Goal: Communication & Community: Answer question/provide support

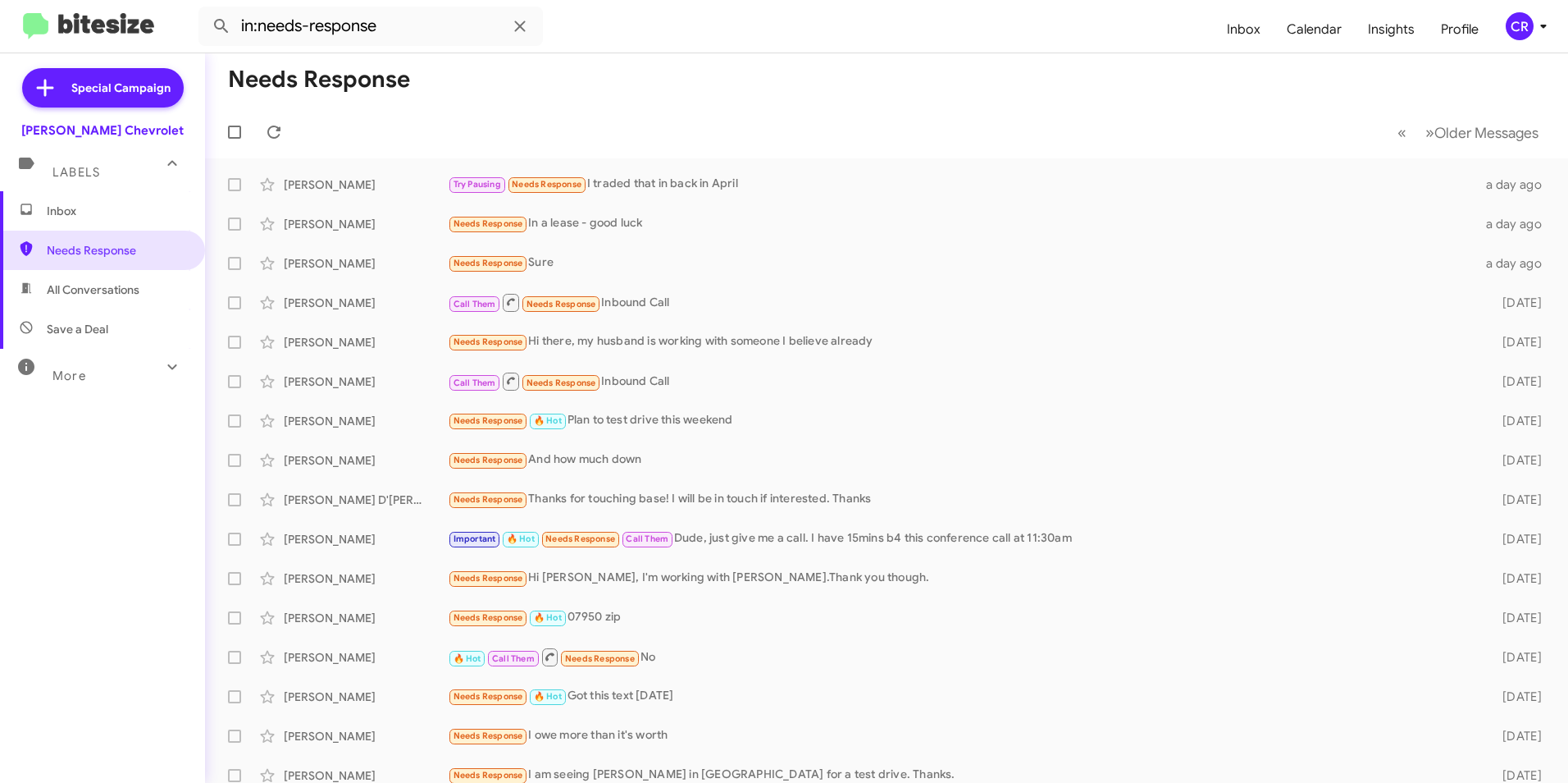
click at [63, 280] on span "All Conversations" at bounding box center [102, 289] width 205 height 39
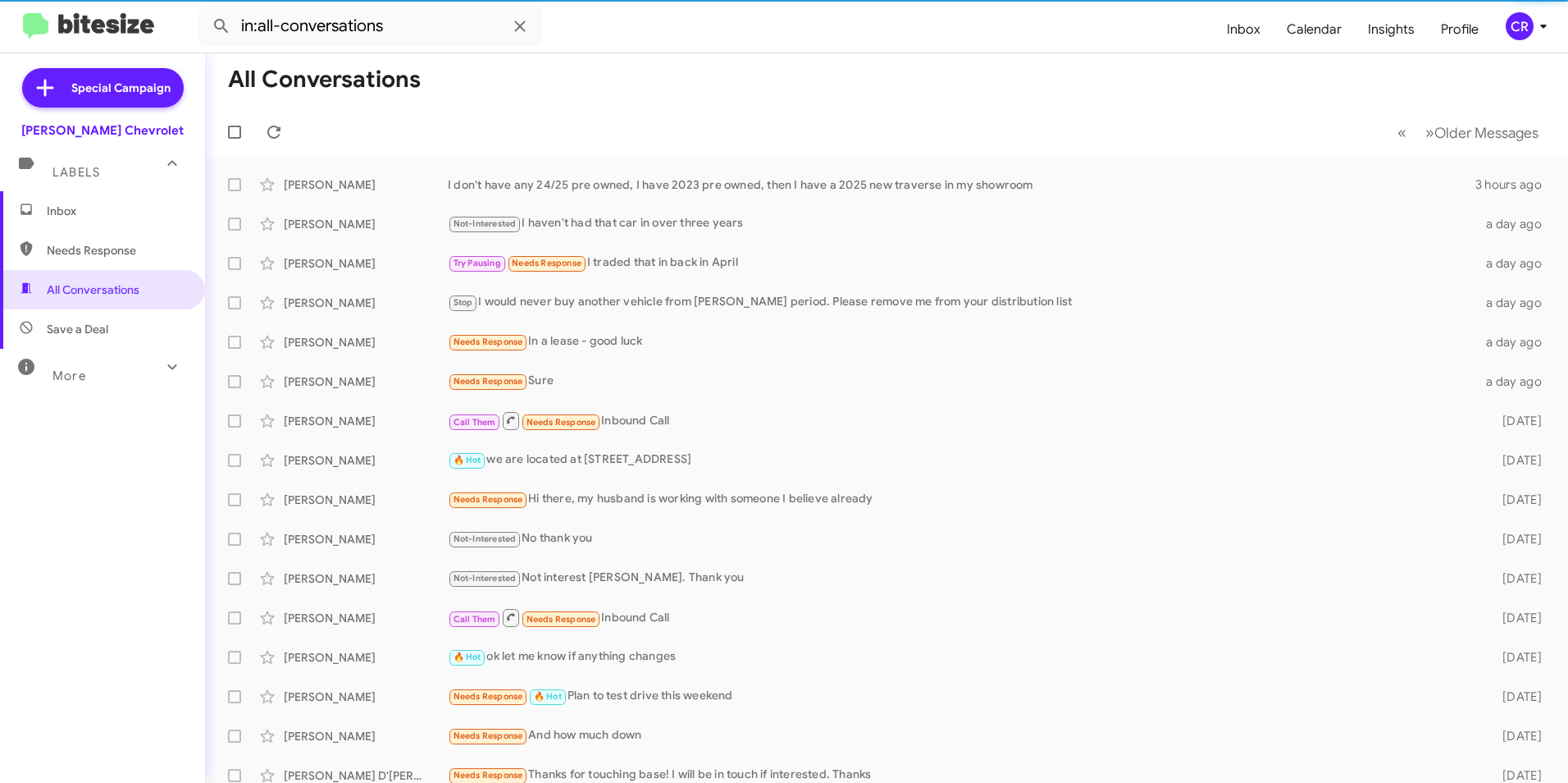
click at [85, 254] on span "Needs Response" at bounding box center [117, 250] width 140 height 16
type input "in:needs-response"
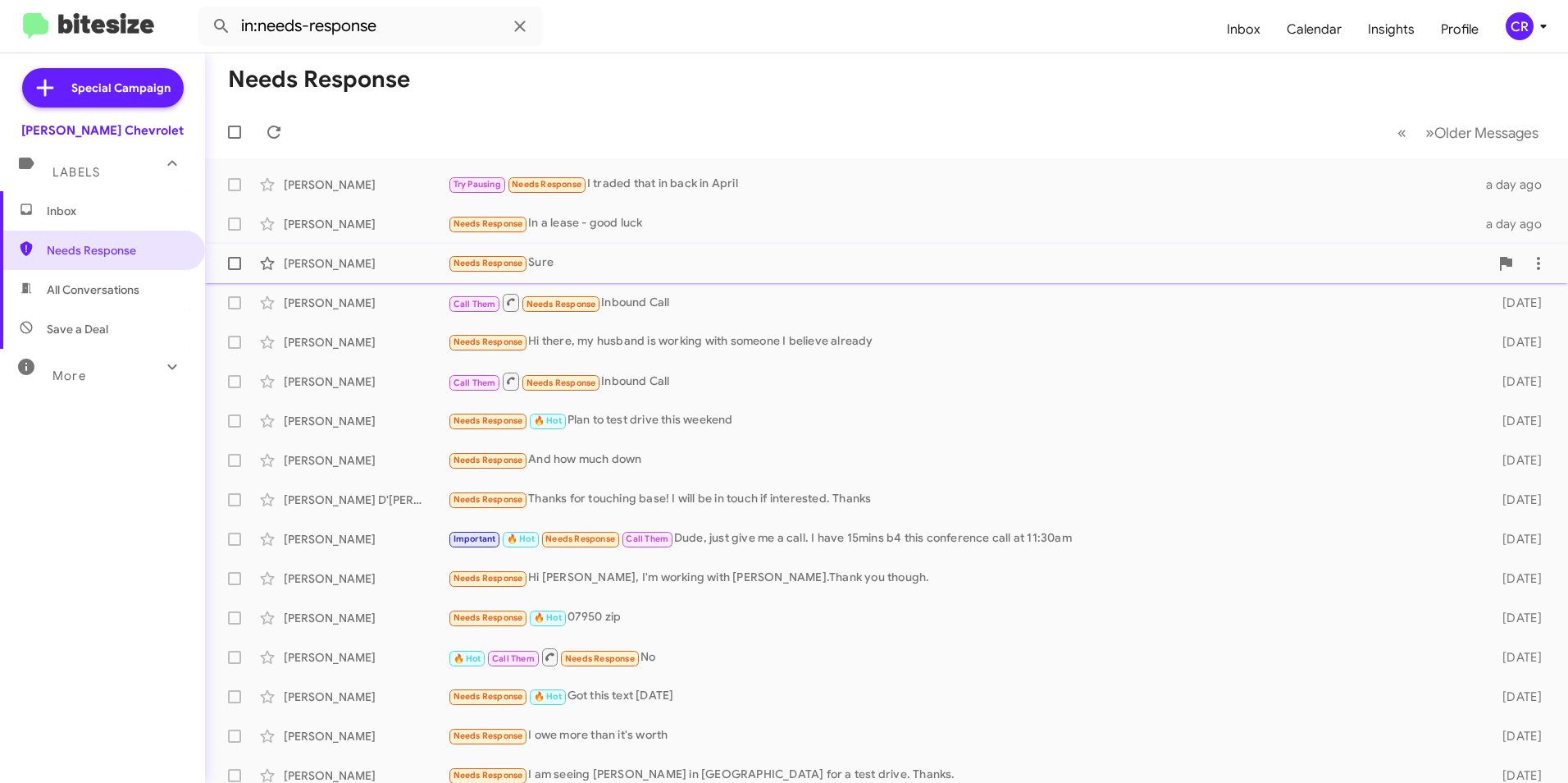
click at [559, 266] on div "Needs Response Sure" at bounding box center [968, 263] width 1041 height 19
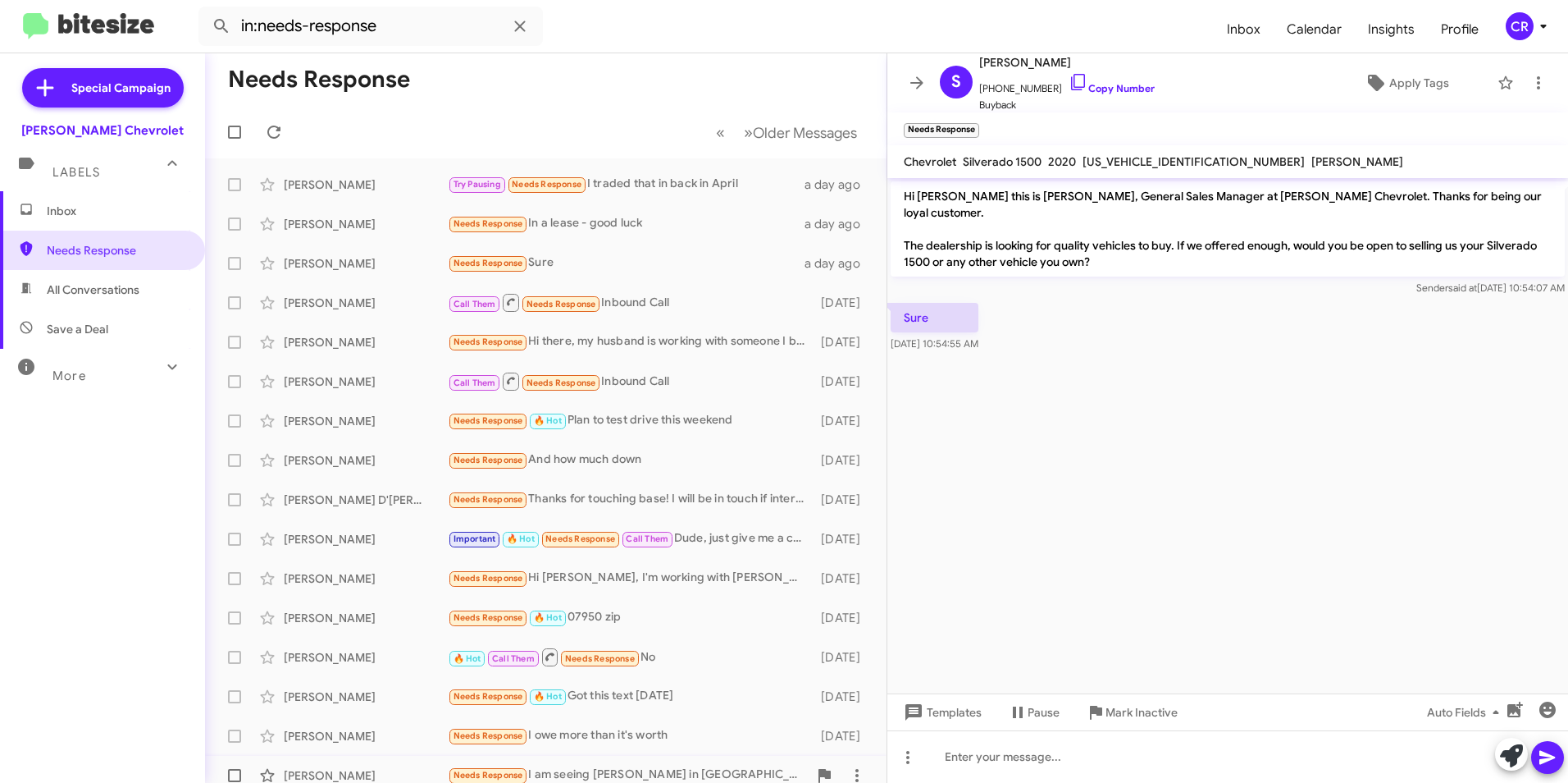
click at [1113, 87] on link "Copy Number" at bounding box center [1111, 88] width 86 height 12
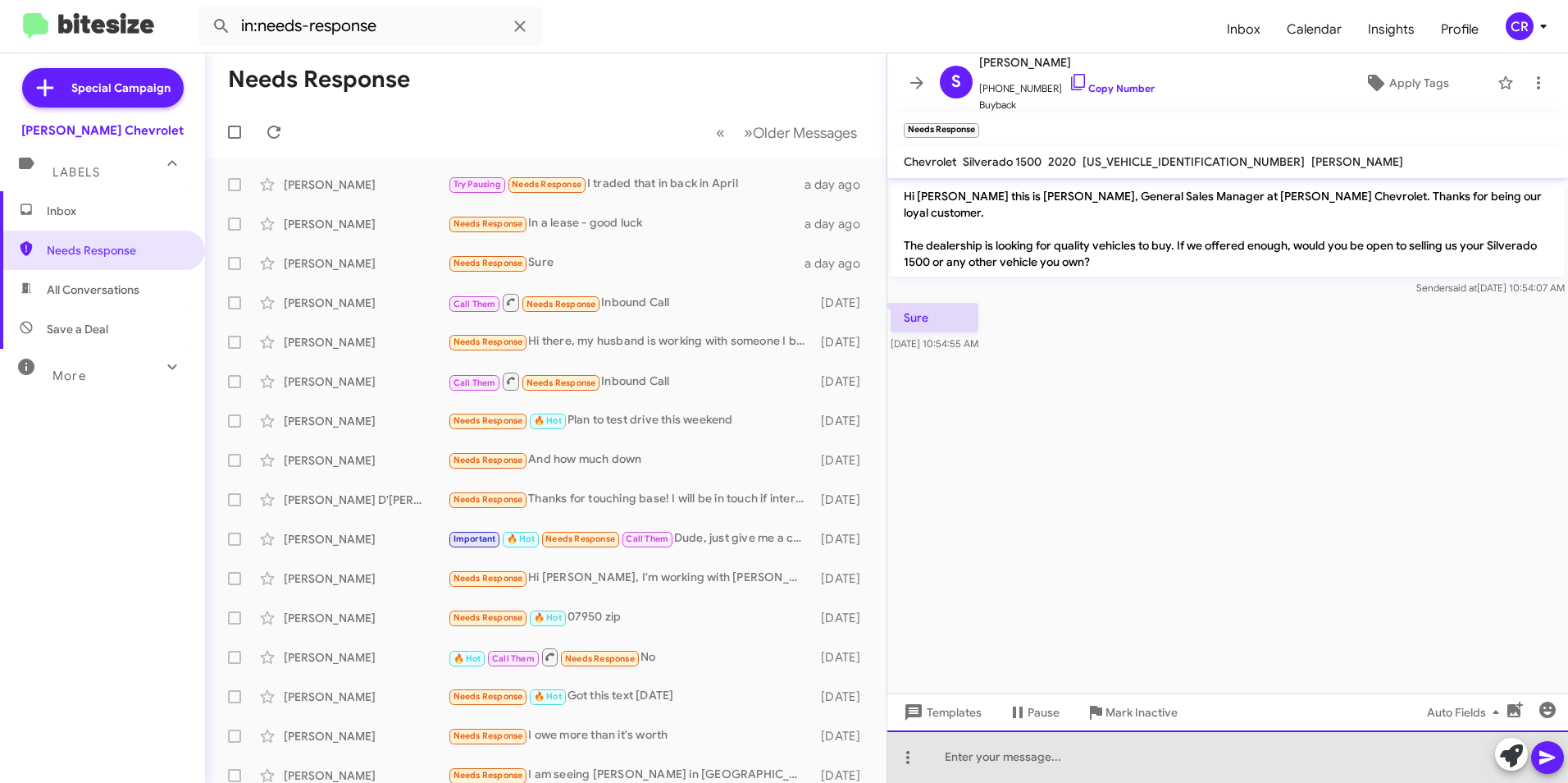
click at [1059, 755] on div at bounding box center [1227, 756] width 681 height 53
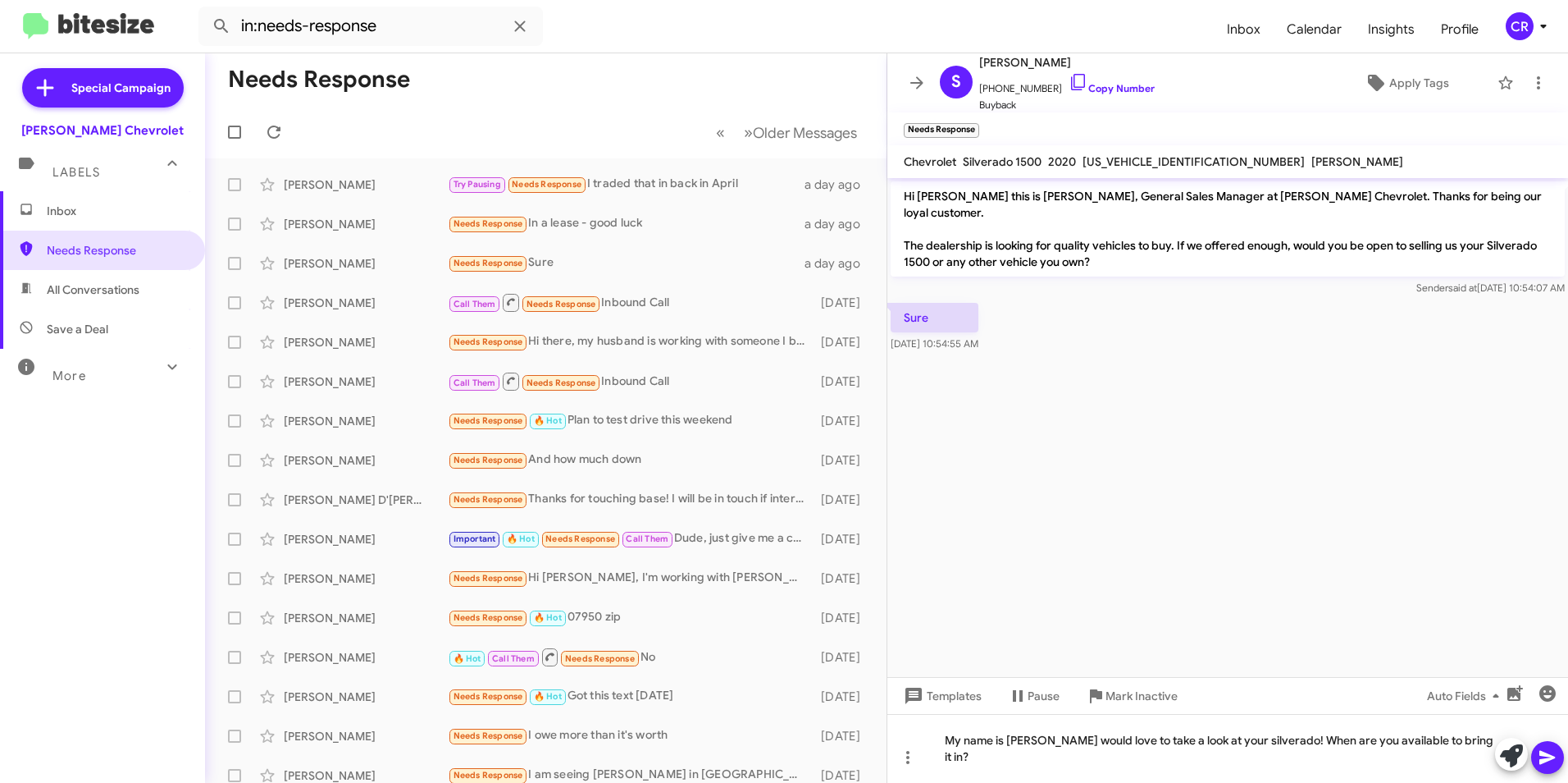
drag, startPoint x: 1246, startPoint y: 757, endPoint x: 1301, endPoint y: 581, distance: 184.4
click at [1301, 581] on cdk-virtual-scroll-viewport "Hi [PERSON_NAME] this is [PERSON_NAME], General Sales Manager at [PERSON_NAME] …" at bounding box center [1227, 427] width 681 height 499
click at [1544, 757] on icon at bounding box center [1548, 758] width 20 height 20
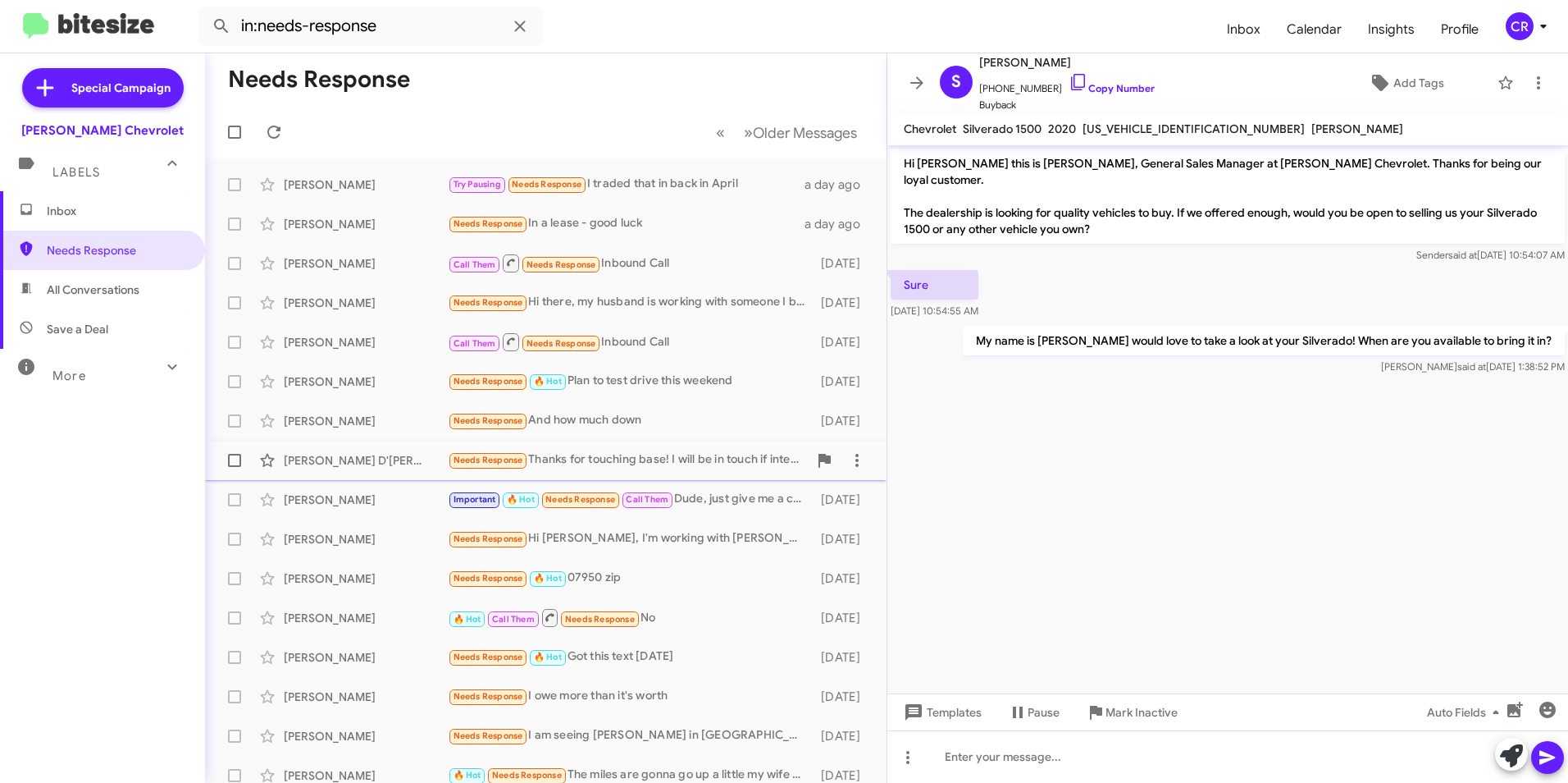
click at [583, 456] on div "Needs Response Thanks for touching base! I will be in touch if interested. Than…" at bounding box center [628, 460] width 360 height 19
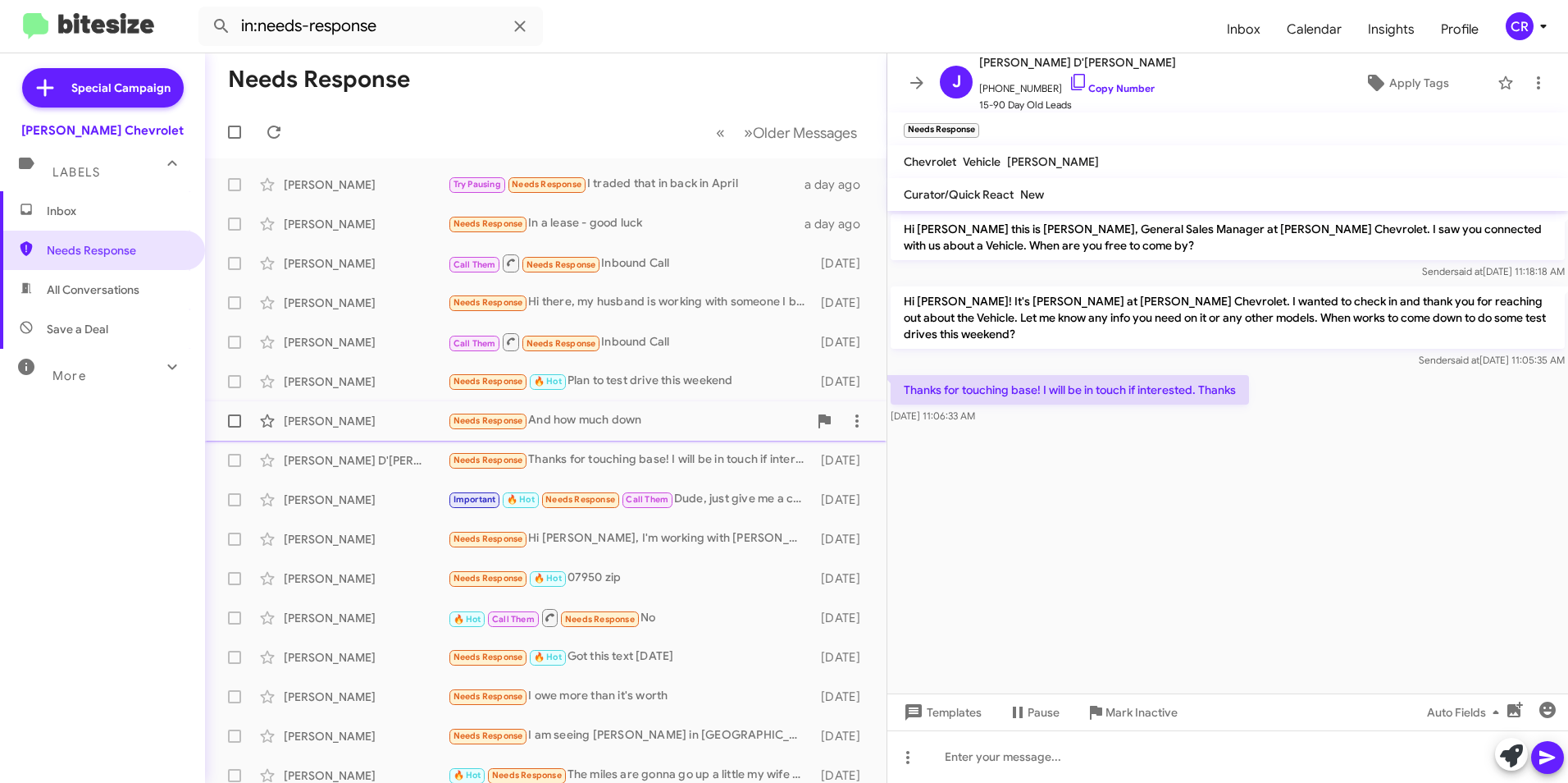
click at [591, 420] on div "Needs Response And how much down" at bounding box center [628, 420] width 360 height 19
